Goal: Find specific fact: Find specific fact

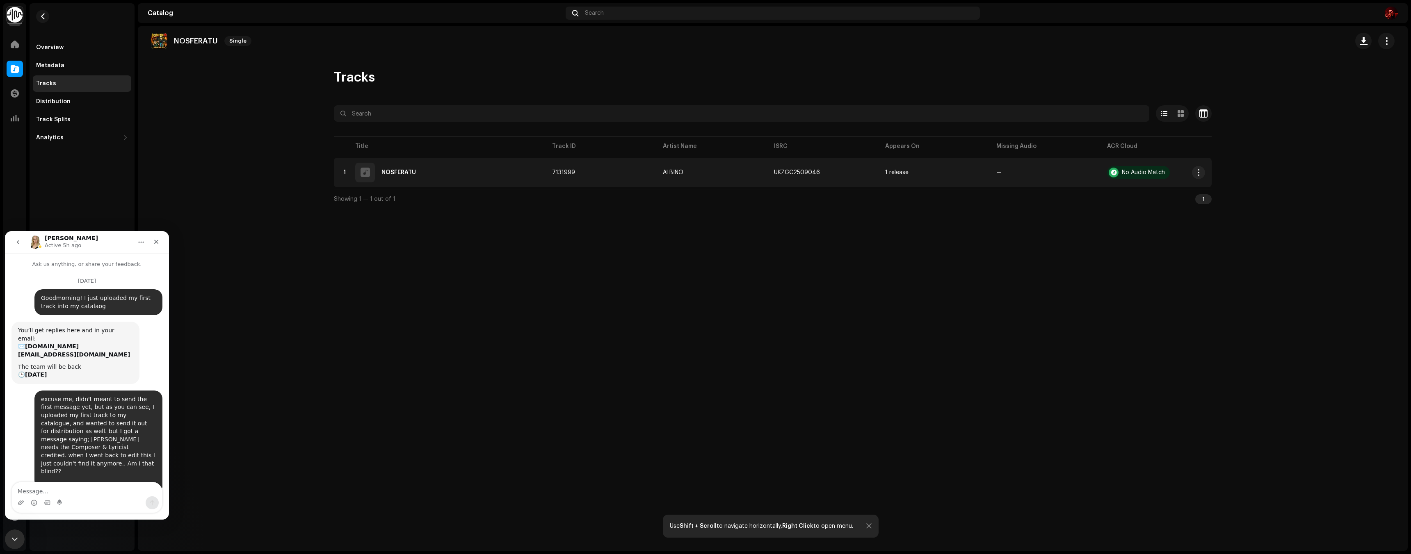
scroll to position [1336, 0]
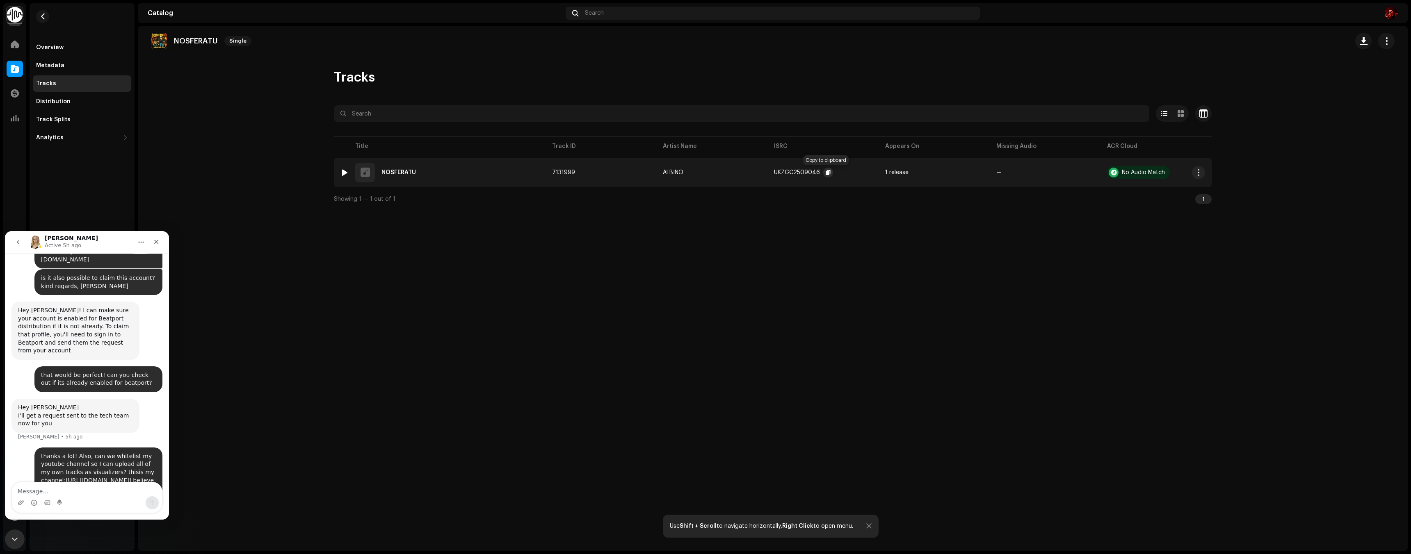
click at [826, 171] on span "button" at bounding box center [827, 172] width 5 height 7
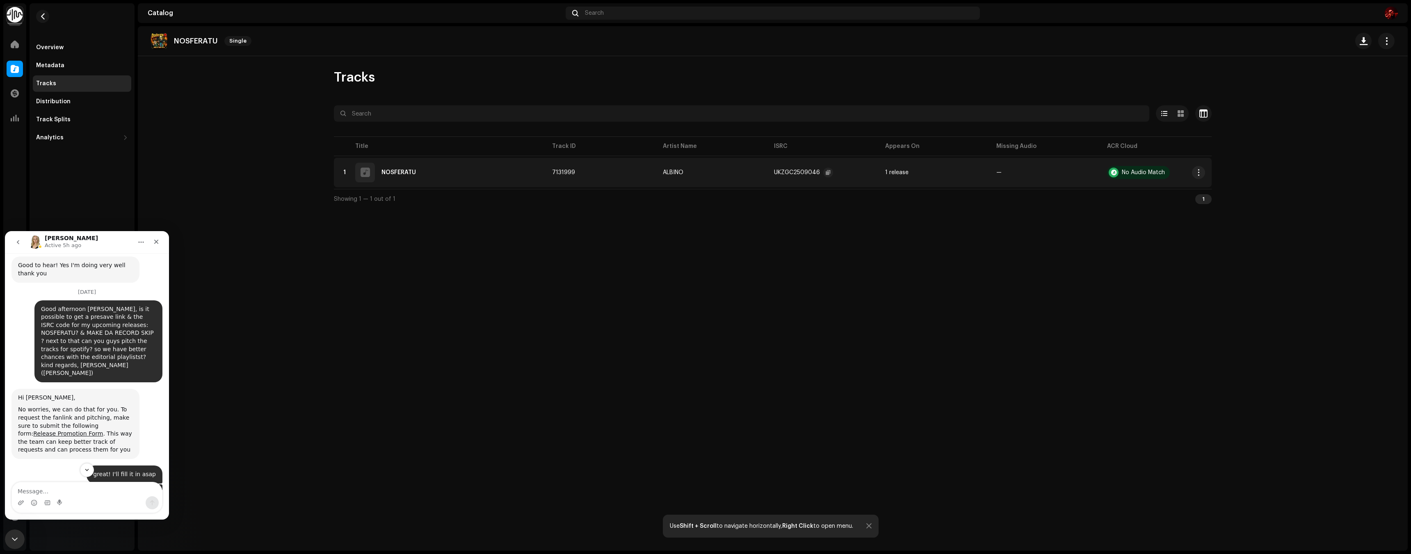
scroll to position [929, 0]
click at [47, 431] on link "Release Promotion Form" at bounding box center [68, 434] width 70 height 7
click at [62, 84] on div "Tracks" at bounding box center [82, 83] width 92 height 7
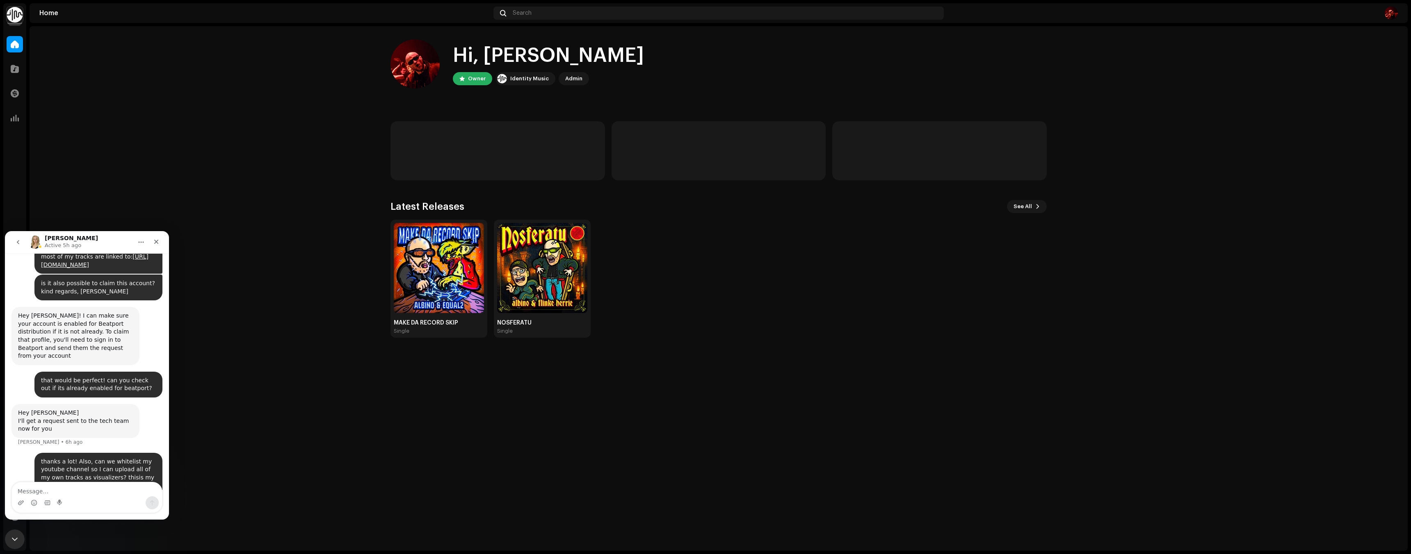
scroll to position [1336, 0]
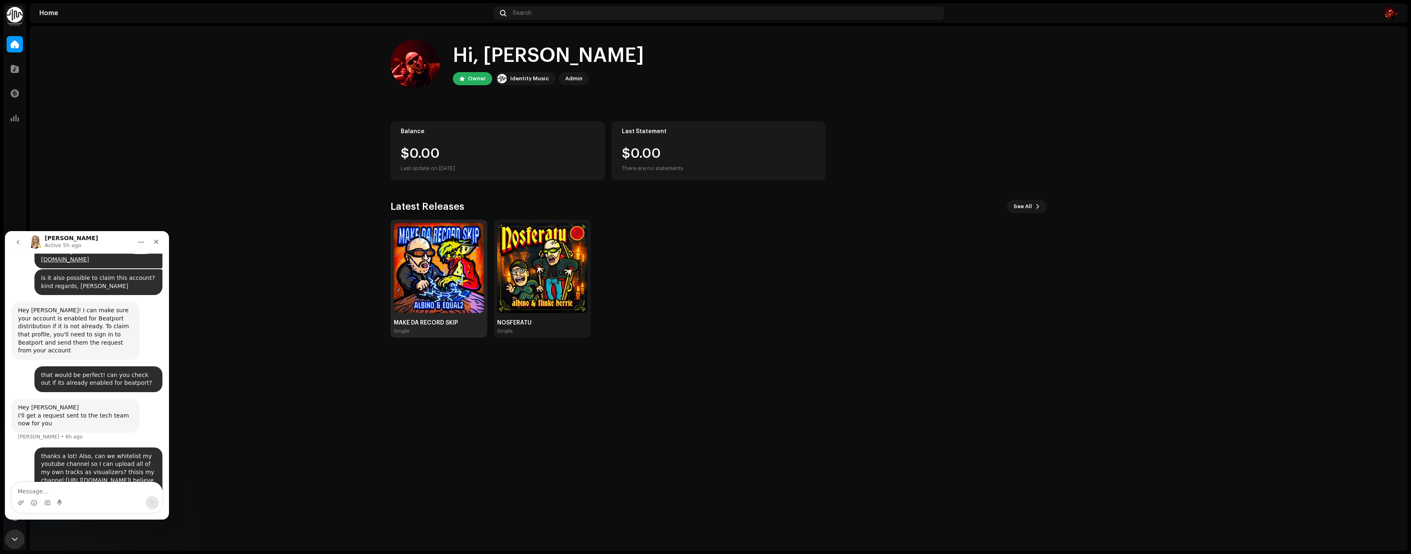
click at [455, 297] on img at bounding box center [439, 268] width 90 height 90
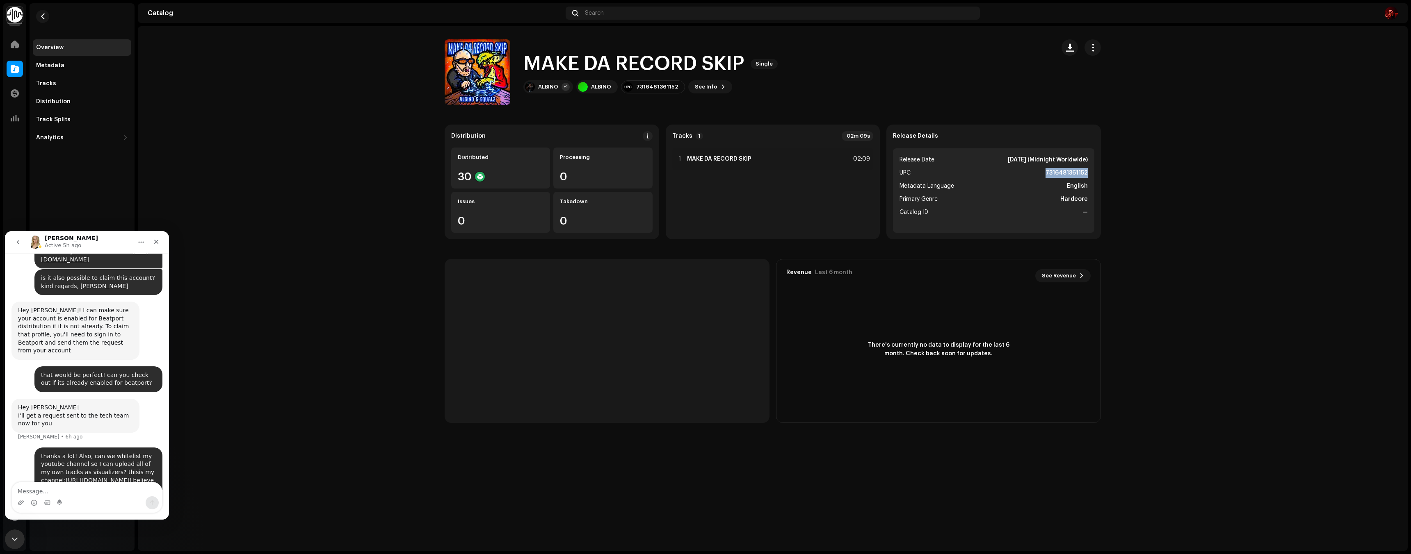
drag, startPoint x: 1045, startPoint y: 173, endPoint x: 1108, endPoint y: 174, distance: 62.7
click at [1108, 174] on div "Distribution Distributed 30 Processing 0 Issues 0 Takedown 0 Tracks 1 02m 09s 1…" at bounding box center [772, 274] width 682 height 299
copy strong "7316481361152"
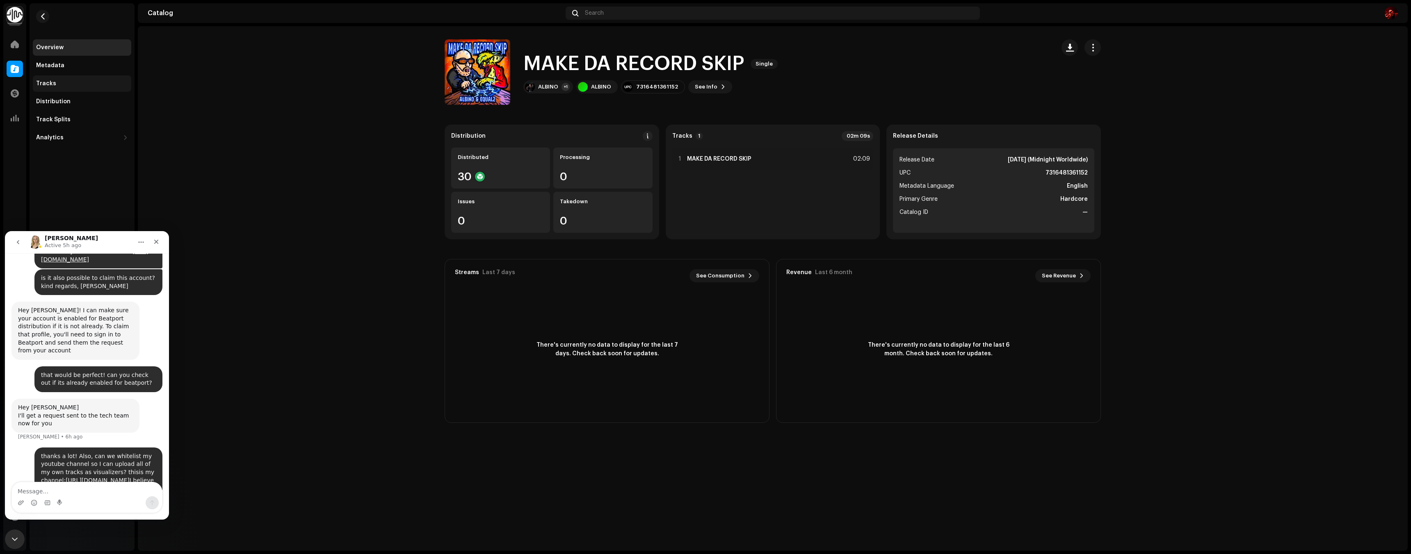
click at [61, 82] on div "Tracks" at bounding box center [82, 83] width 92 height 7
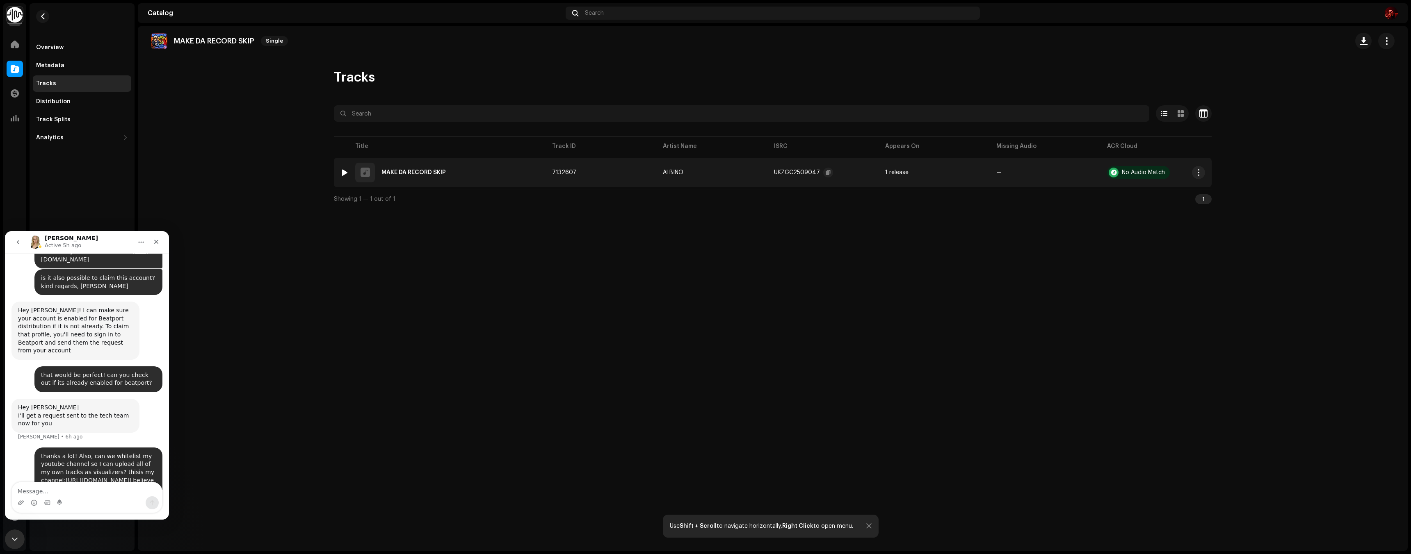
click at [801, 173] on div "UKZGC2509047" at bounding box center [797, 173] width 46 height 6
click at [823, 173] on button "button" at bounding box center [828, 173] width 10 height 10
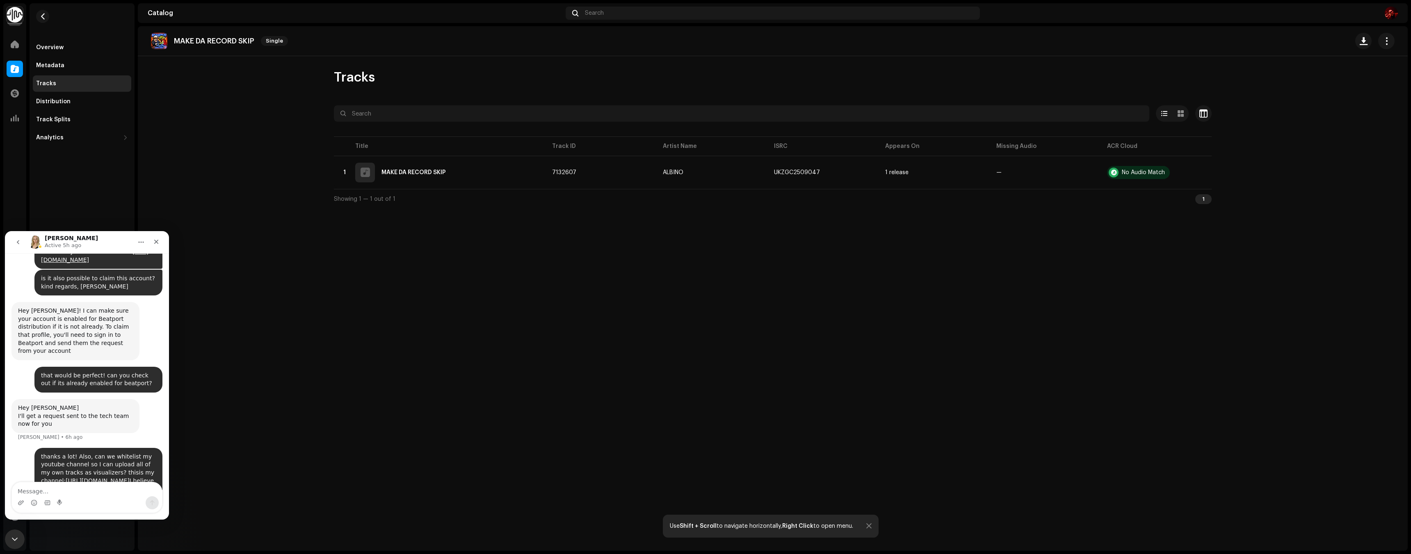
scroll to position [1336, 0]
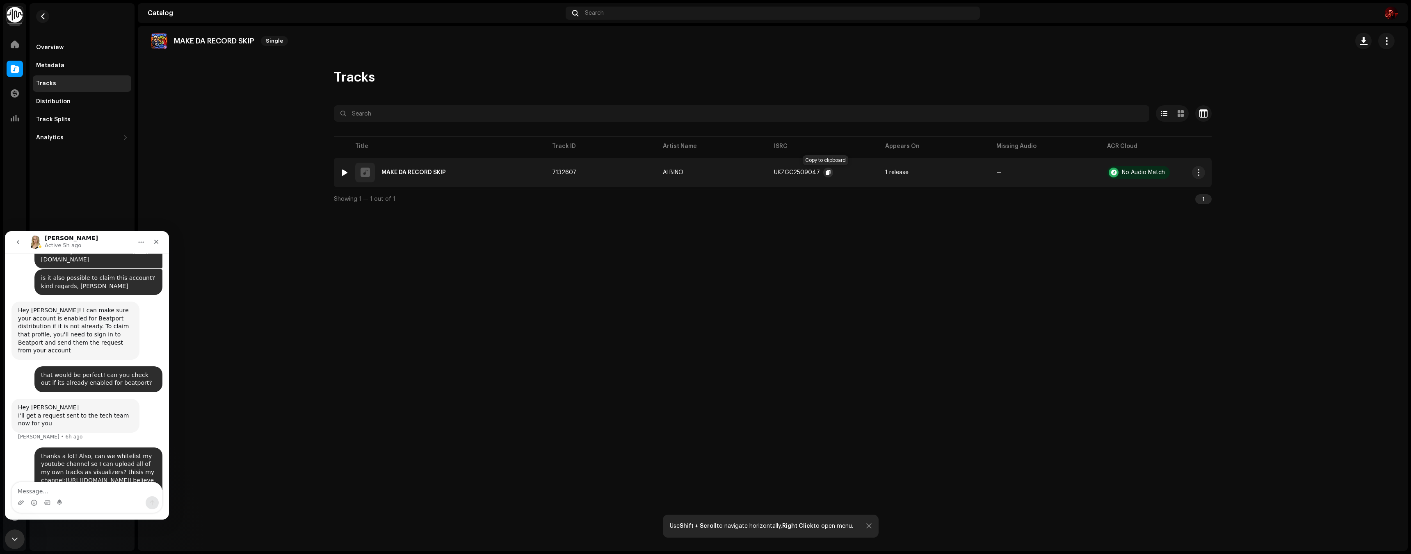
click at [825, 172] on span "button" at bounding box center [827, 172] width 5 height 7
click at [825, 175] on span "button" at bounding box center [827, 172] width 5 height 7
